Goal: Find specific page/section: Find specific page/section

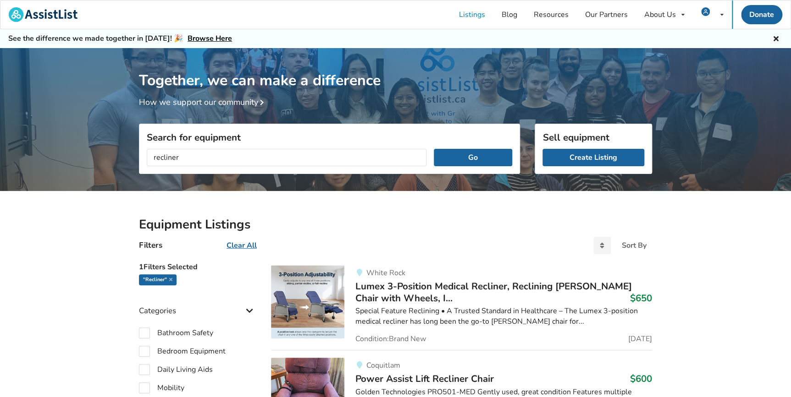
drag, startPoint x: 185, startPoint y: 160, endPoint x: 142, endPoint y: 161, distance: 43.1
click at [142, 161] on div "recliner Go" at bounding box center [329, 158] width 380 height 32
type input "zeen mobility"
click at [434, 149] on button "Go" at bounding box center [473, 157] width 78 height 17
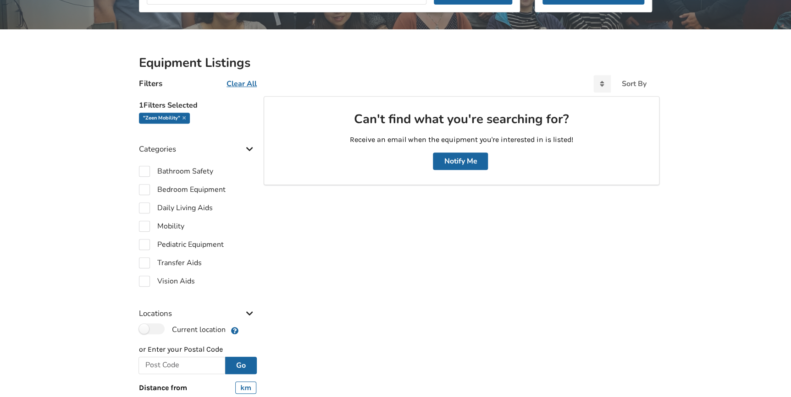
scroll to position [166, 0]
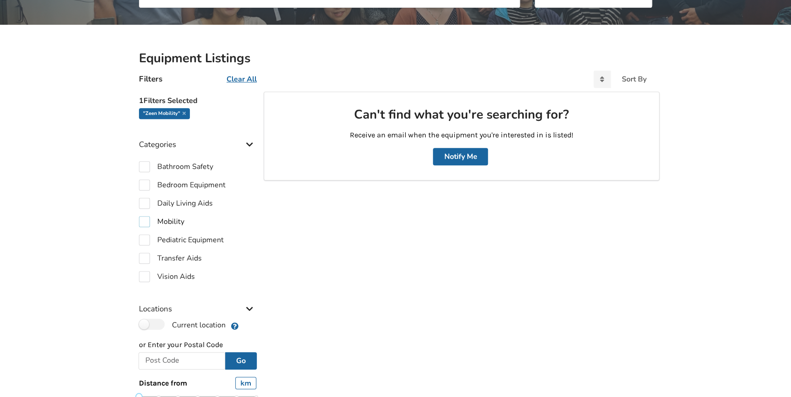
click at [170, 223] on label "Mobility" at bounding box center [161, 221] width 45 height 11
checkbox input "true"
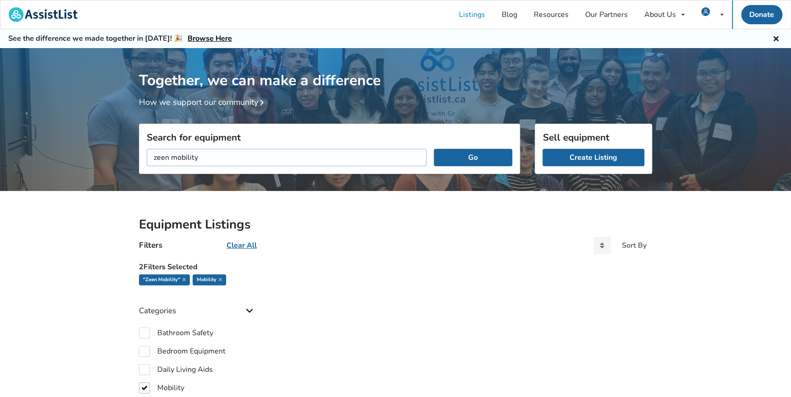
drag, startPoint x: 171, startPoint y: 155, endPoint x: 128, endPoint y: 158, distance: 42.3
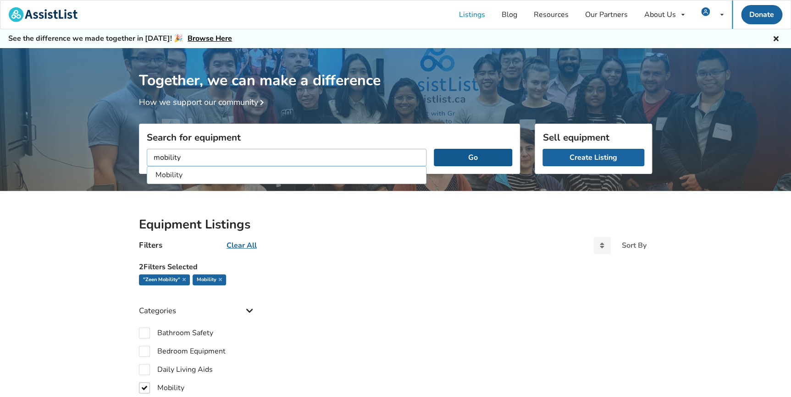
type input "mobility"
click at [475, 154] on button "Go" at bounding box center [473, 157] width 78 height 17
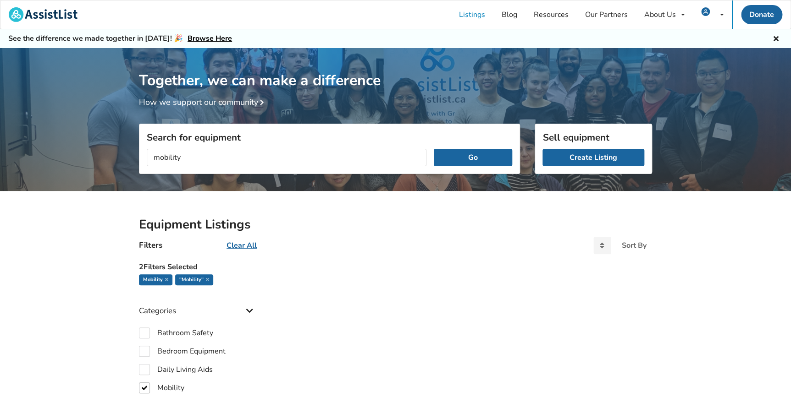
click at [240, 246] on u "Clear All" at bounding box center [241, 246] width 30 height 10
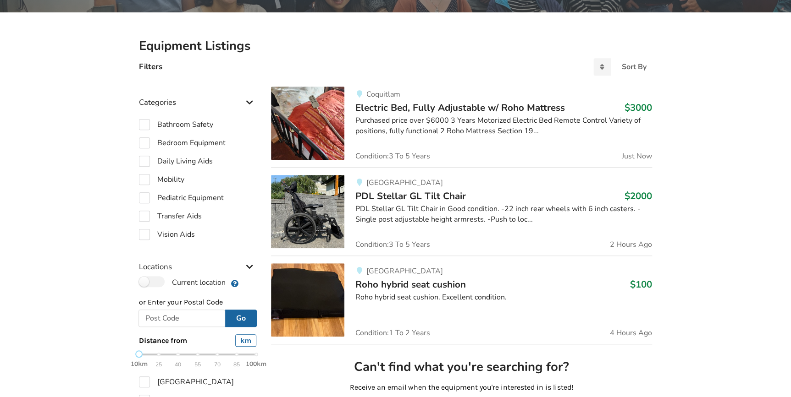
scroll to position [208, 0]
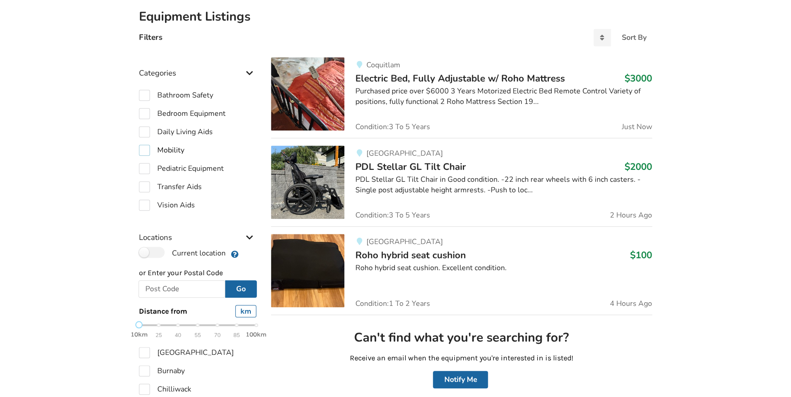
click at [141, 154] on label "Mobility" at bounding box center [161, 150] width 45 height 11
checkbox input "true"
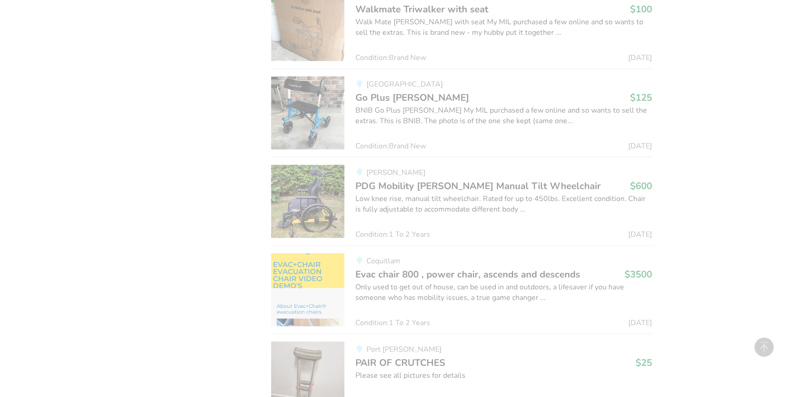
scroll to position [2770, 0]
